Goal: Task Accomplishment & Management: Use online tool/utility

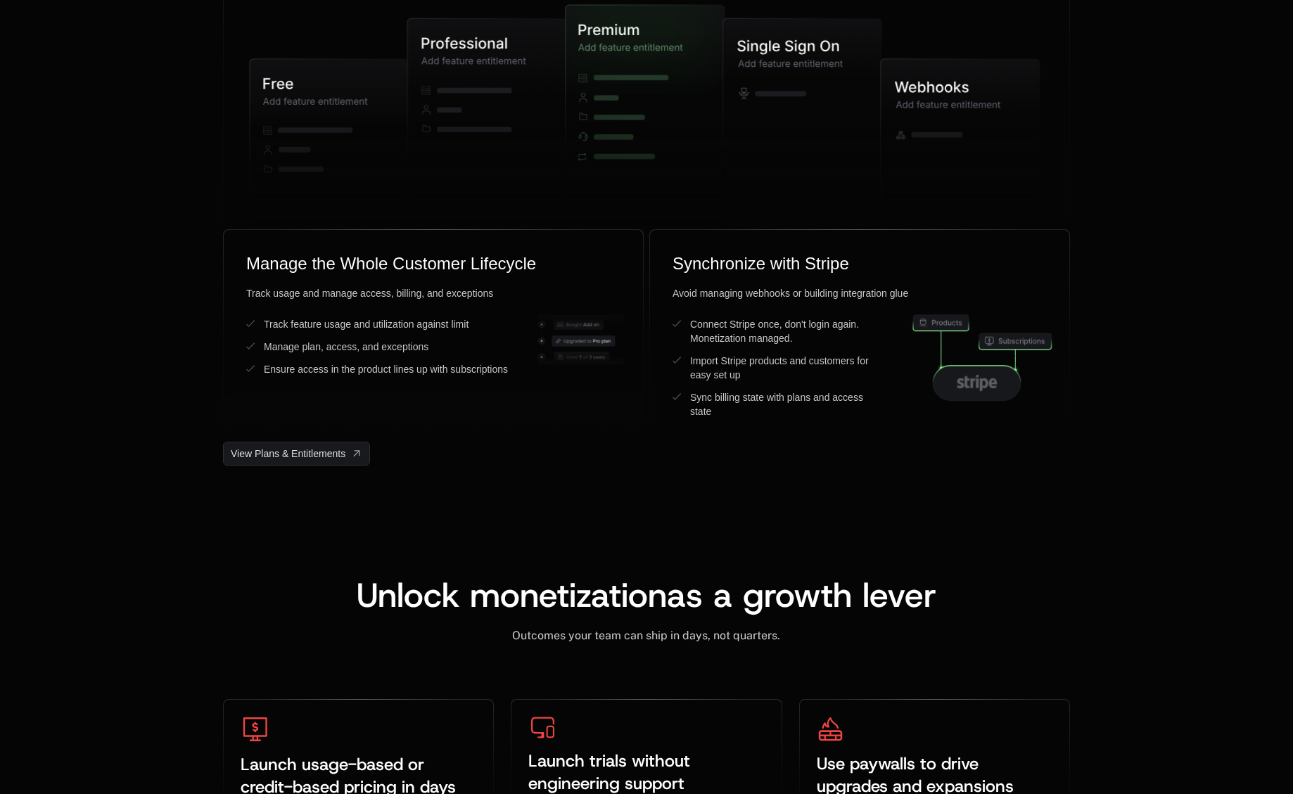
scroll to position [8455, 0]
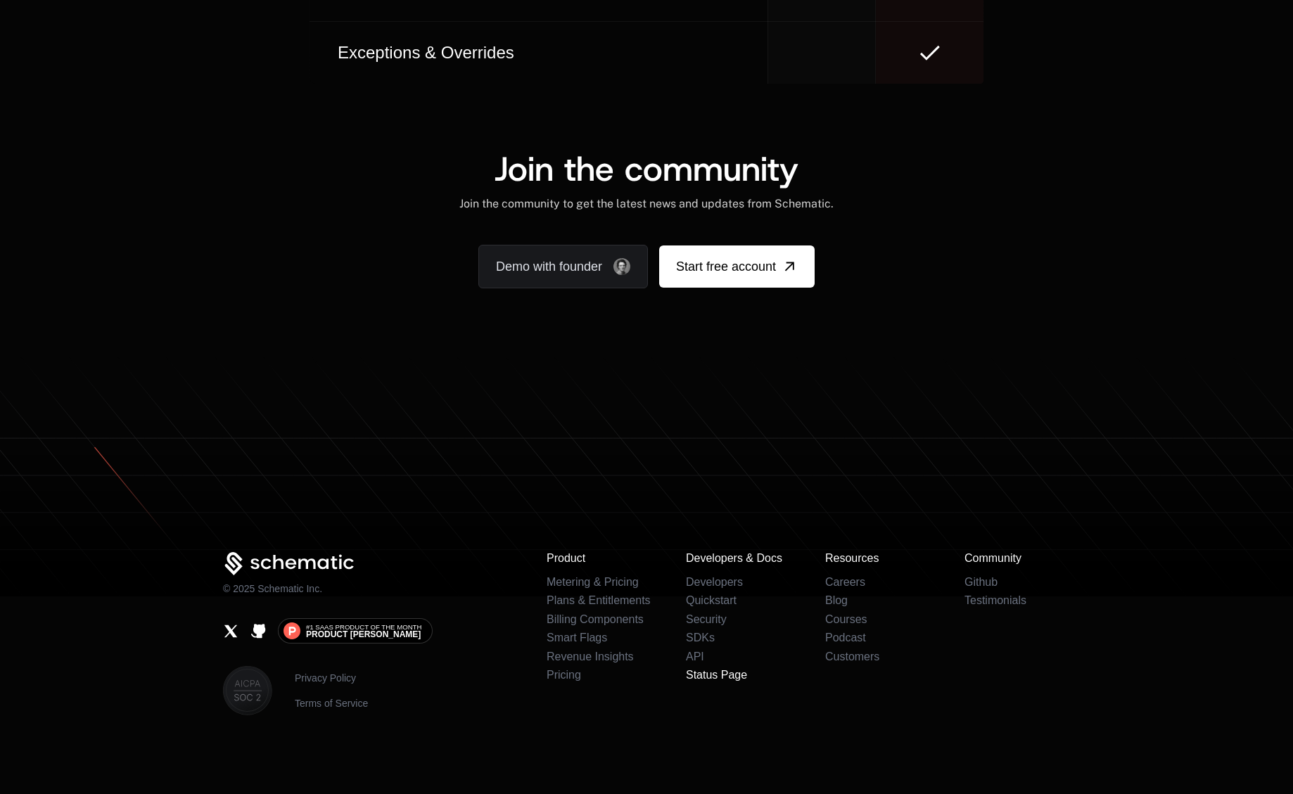
click at [720, 678] on link "Status Page" at bounding box center [716, 675] width 61 height 12
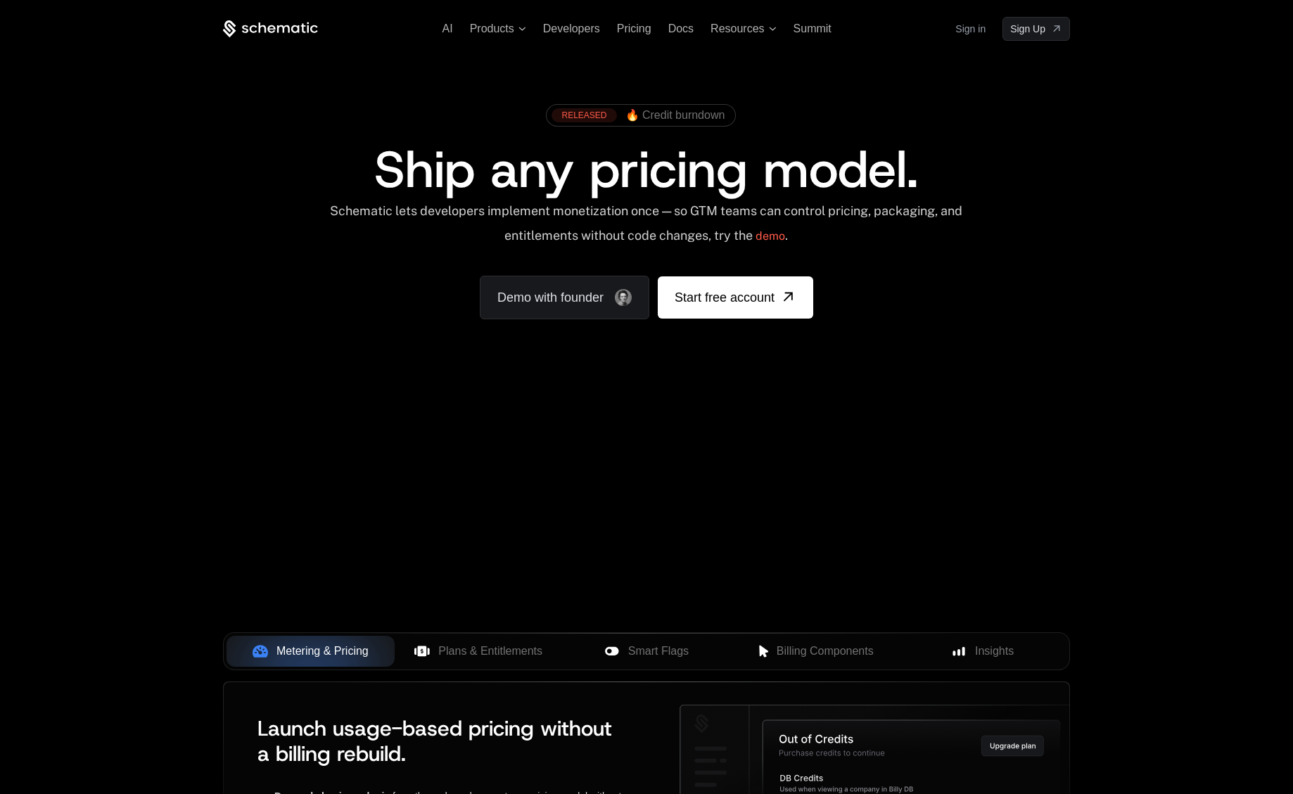
click at [975, 28] on link "Sign in" at bounding box center [970, 29] width 30 height 23
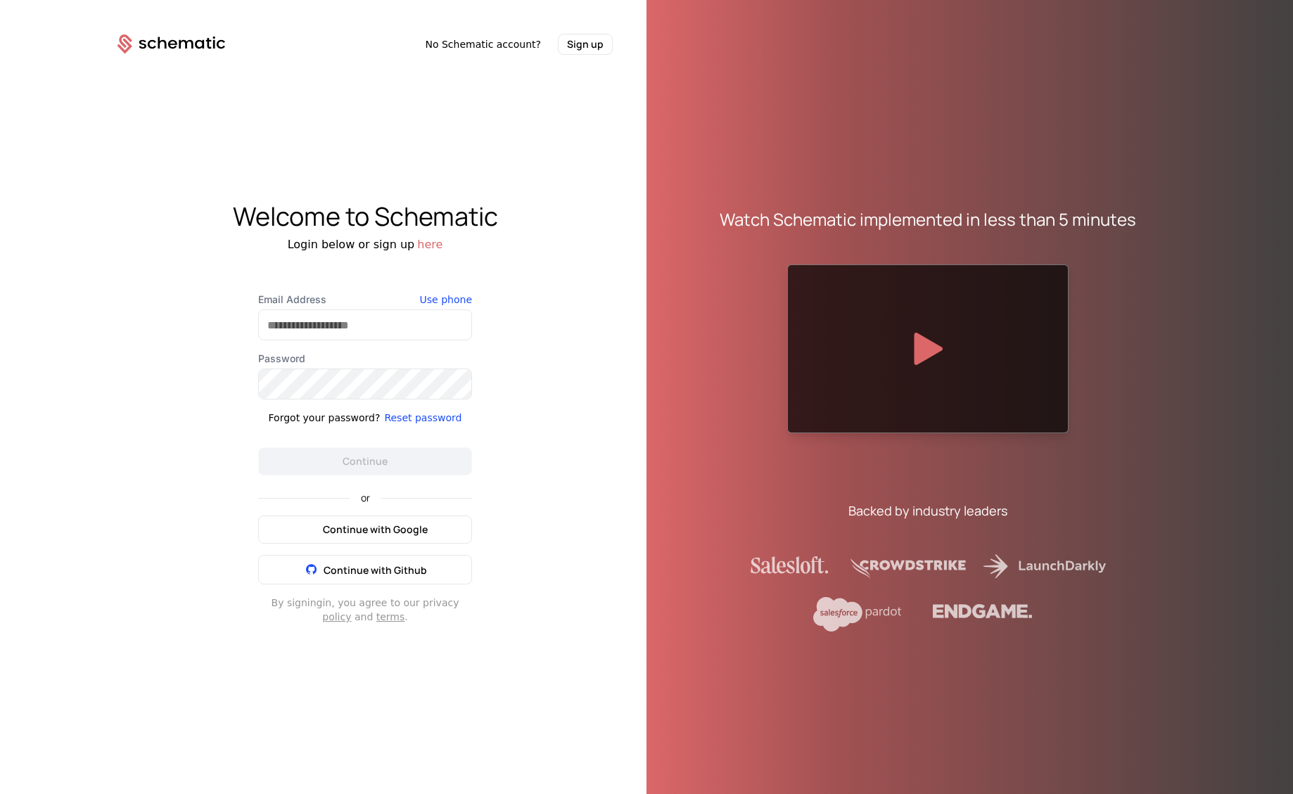
click at [340, 518] on button "Continue with Google" at bounding box center [365, 530] width 214 height 28
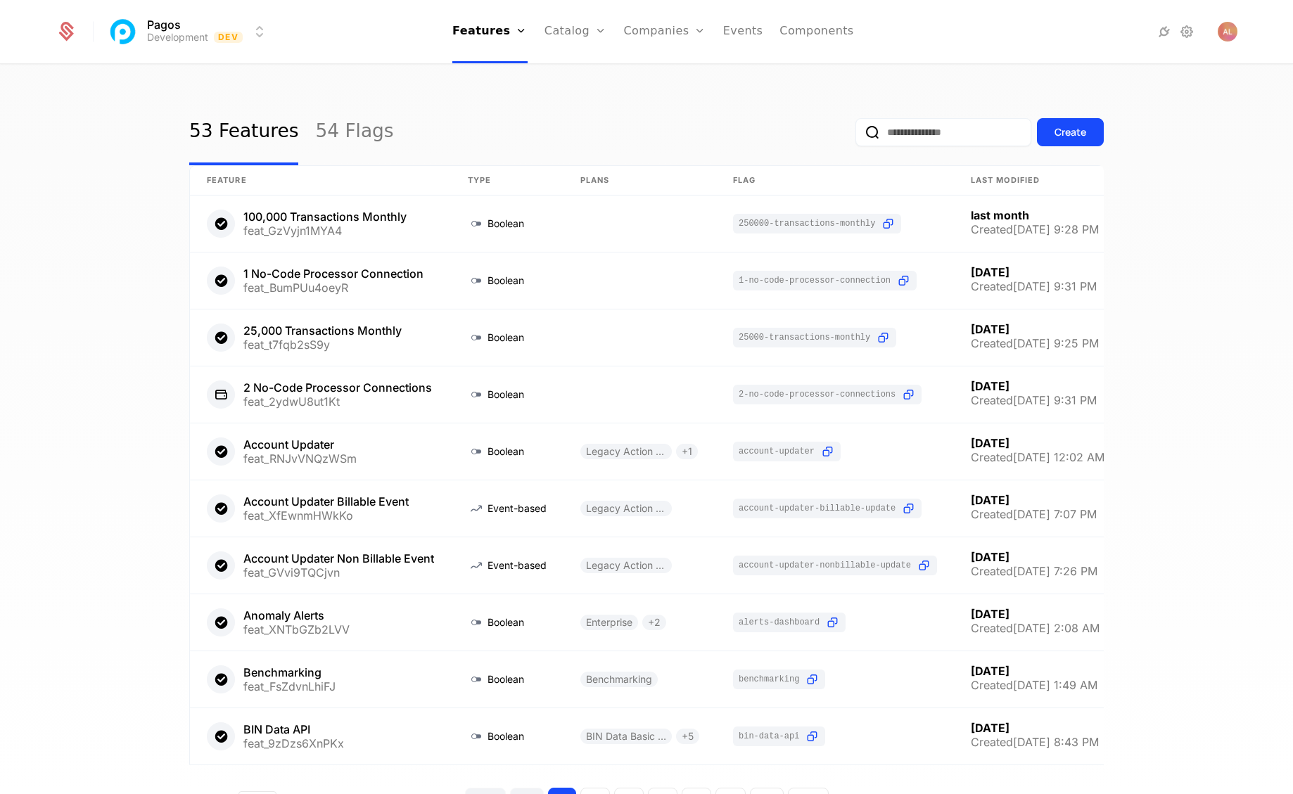
click at [246, 27] on html "Pagos Development Dev Features Features Flags Catalog Plans Add Ons Credits Con…" at bounding box center [646, 397] width 1293 height 794
click at [188, 96] on div "Development" at bounding box center [160, 101] width 76 height 11
click at [191, 37] on html "Pagos Development Dev Features Features Flags Catalog Plans Add Ons Credits Con…" at bounding box center [646, 397] width 1293 height 794
click at [176, 79] on div "Production" at bounding box center [152, 73] width 60 height 11
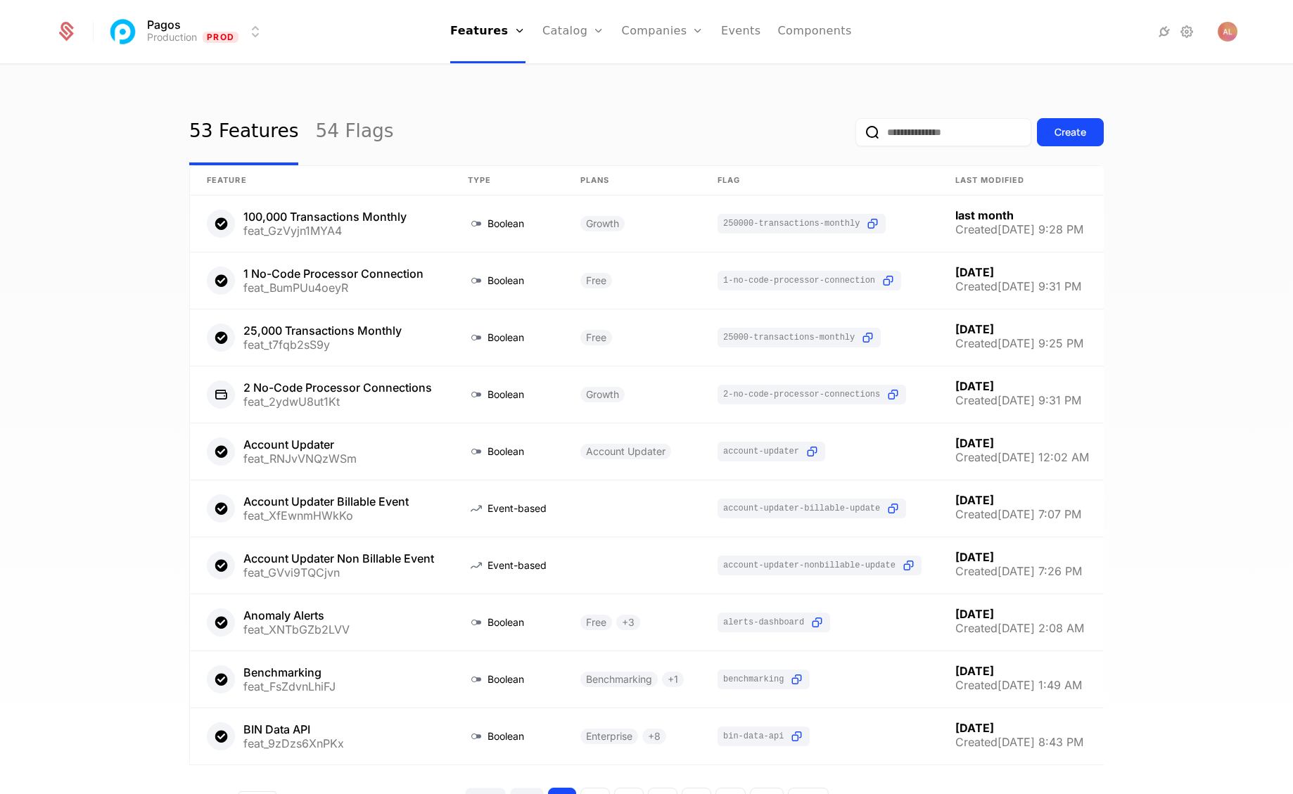
click at [335, 141] on link "54 Flags" at bounding box center [354, 132] width 78 height 66
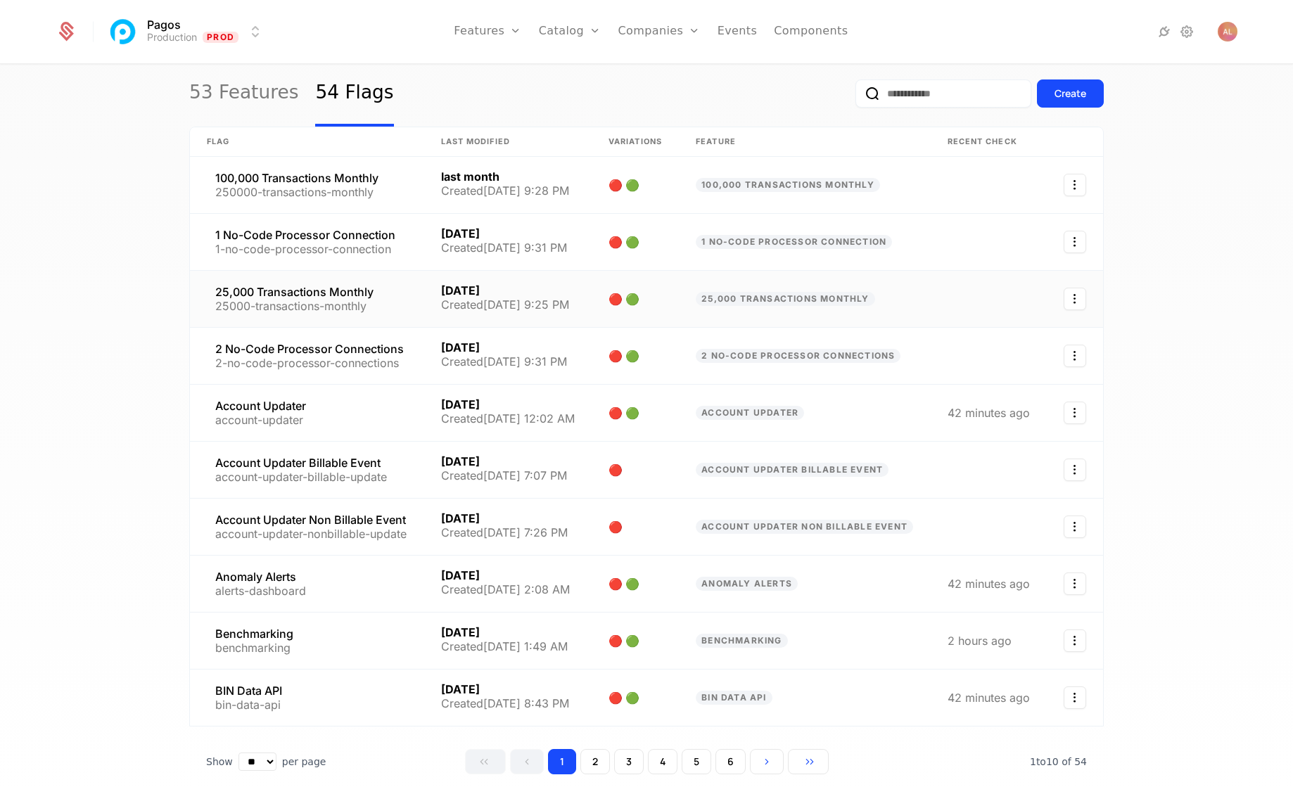
scroll to position [89, 0]
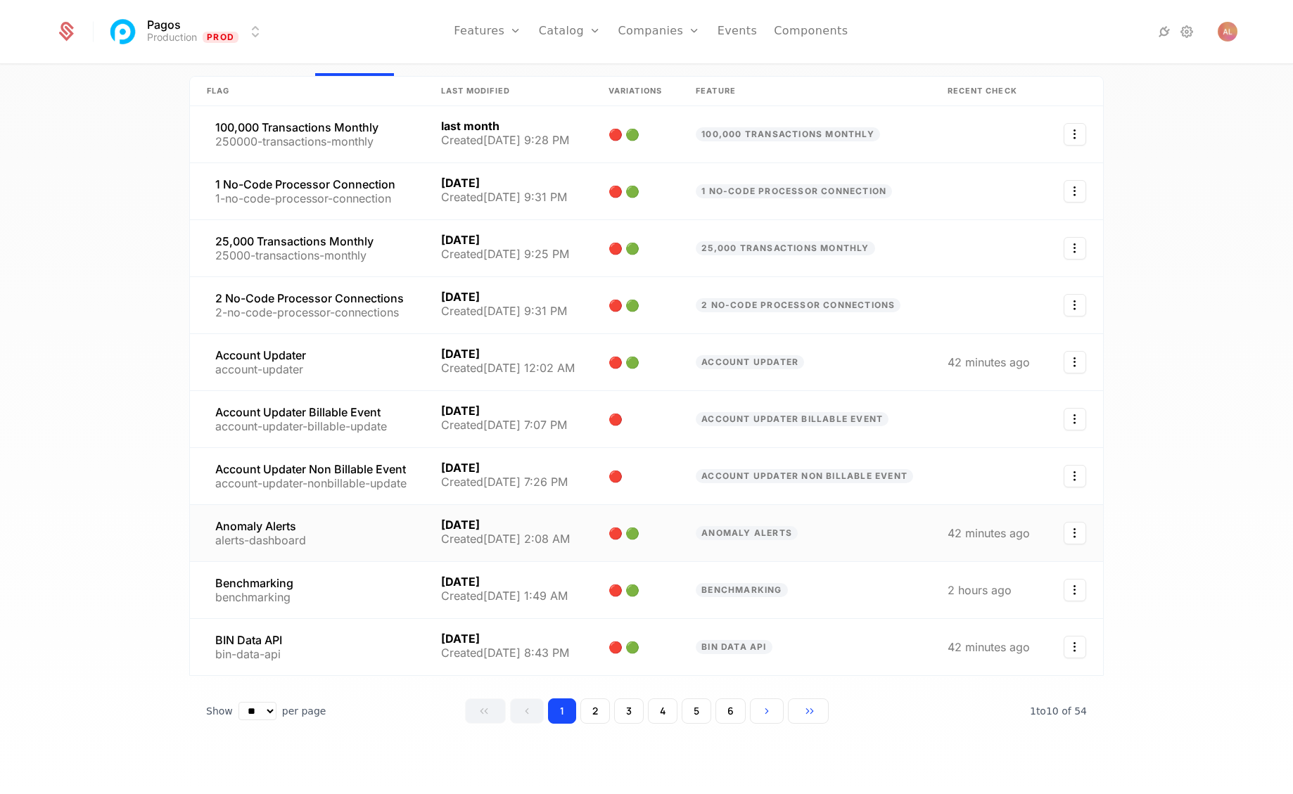
click at [257, 538] on link at bounding box center [307, 533] width 234 height 56
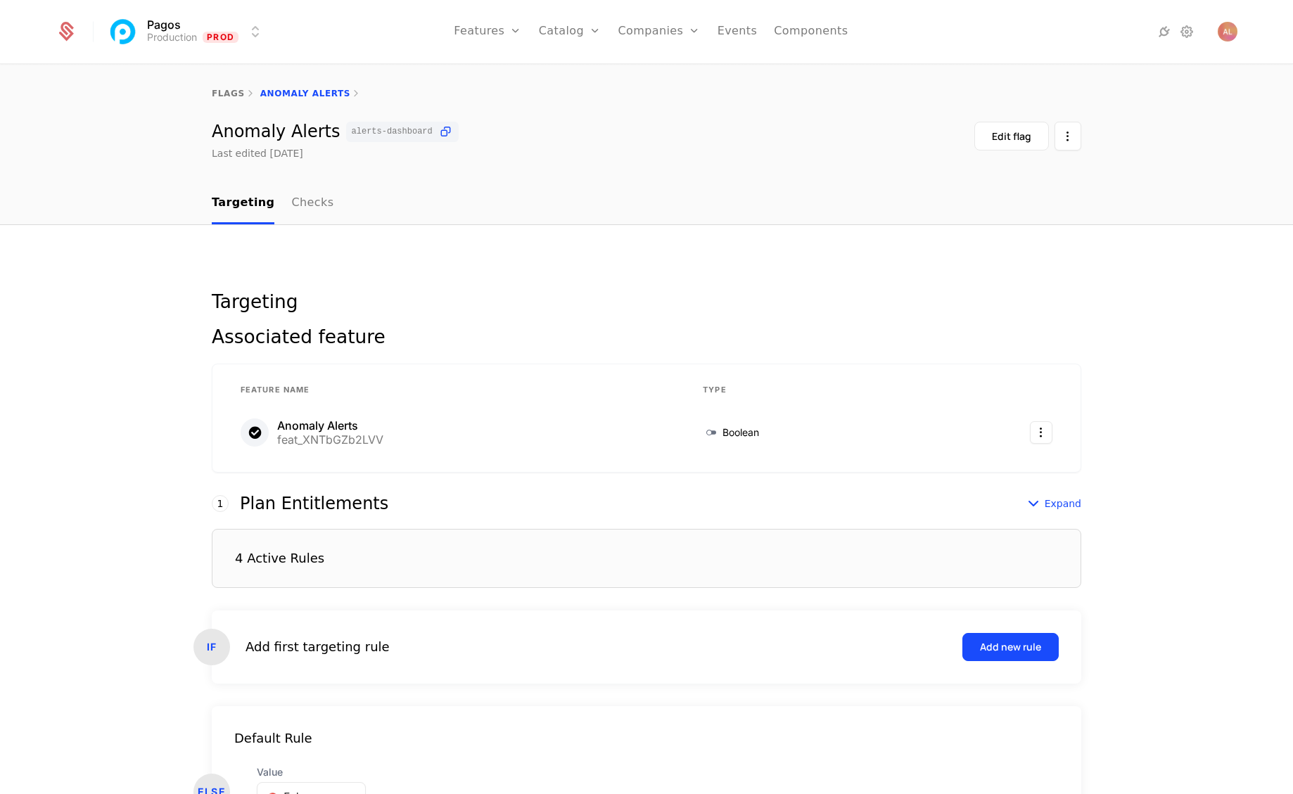
click at [311, 199] on link "Checks" at bounding box center [312, 204] width 42 height 42
